Goal: Find specific page/section: Find specific page/section

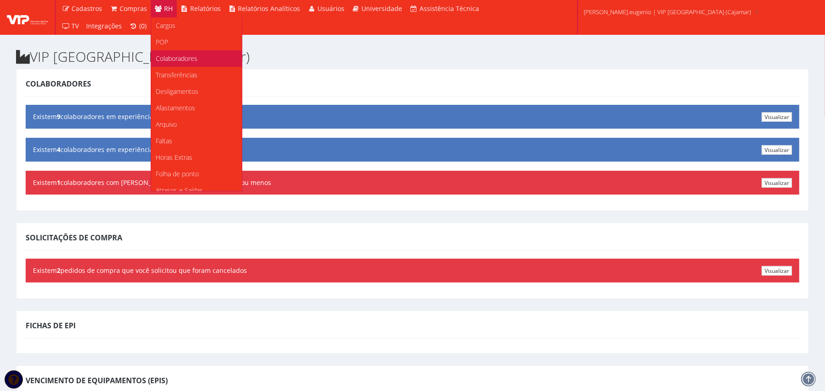
click at [173, 59] on span "Colaboradores" at bounding box center [177, 58] width 42 height 9
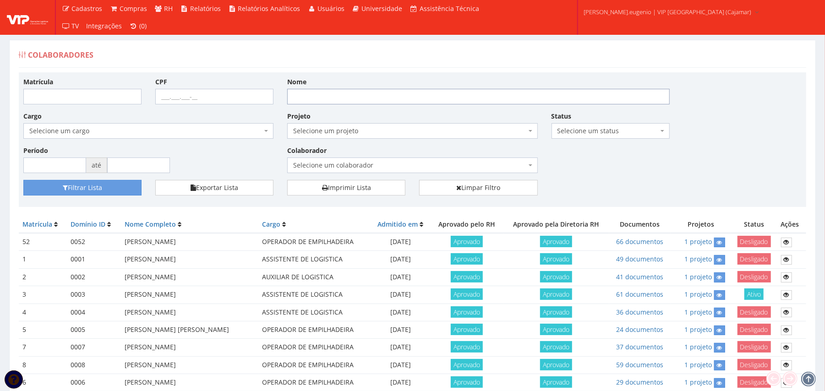
click at [349, 103] on input "Nome" at bounding box center [478, 97] width 382 height 16
type input "mayck"
click at [23, 180] on button "Filtrar Lista" at bounding box center [82, 188] width 118 height 16
